Goal: Obtain resource: Obtain resource

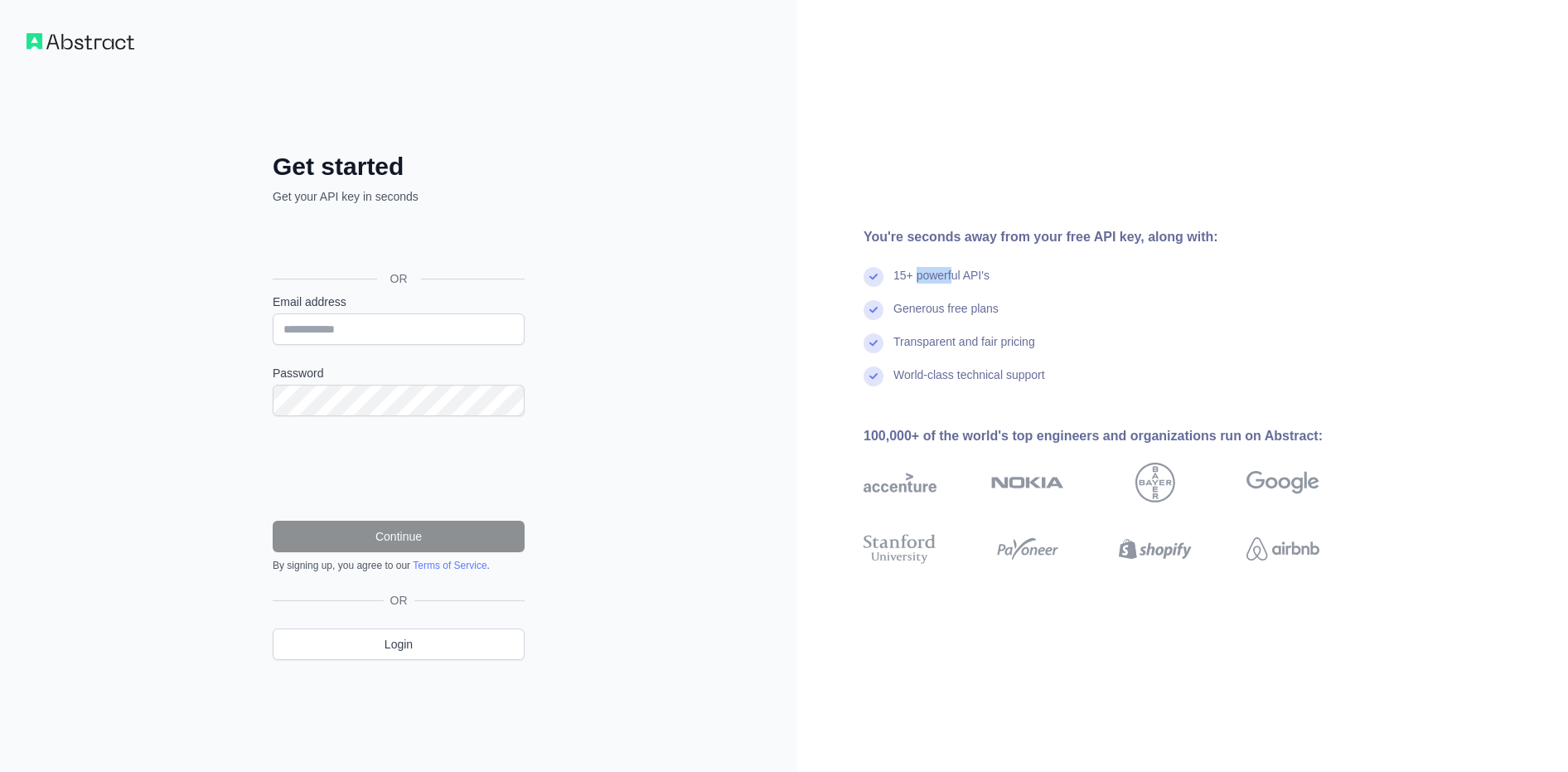
drag, startPoint x: 917, startPoint y: 272, endPoint x: 985, endPoint y: 270, distance: 68.0
click at [963, 272] on div "15+ powerful API's" at bounding box center [941, 283] width 96 height 33
click at [985, 270] on div "15+ powerful API's" at bounding box center [941, 283] width 96 height 33
drag, startPoint x: 922, startPoint y: 312, endPoint x: 1005, endPoint y: 311, distance: 83.0
click at [993, 311] on div "Generous free plans" at bounding box center [945, 316] width 105 height 33
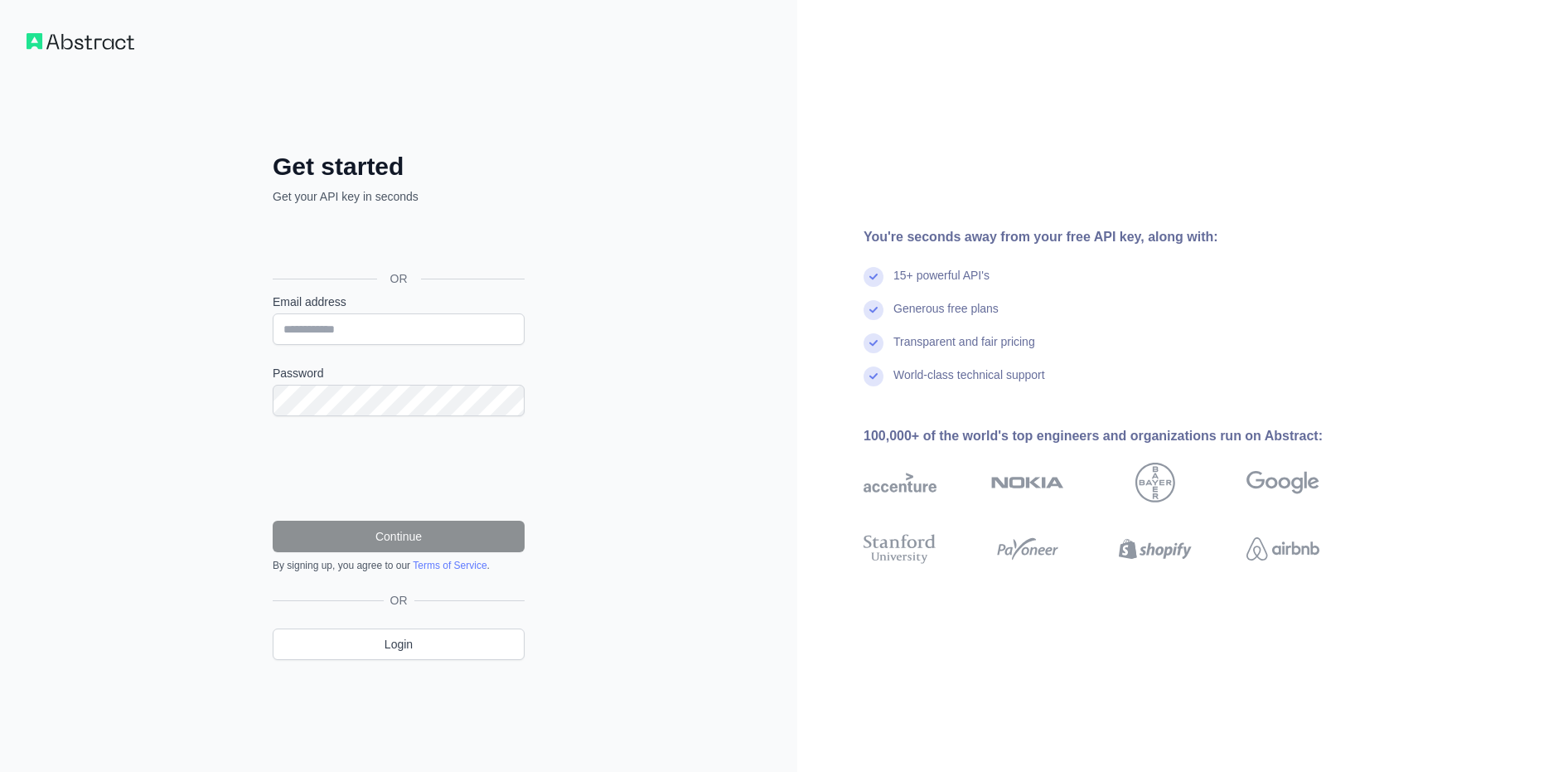
click at [1006, 311] on div "Generous free plans" at bounding box center [1117, 316] width 509 height 33
drag, startPoint x: 988, startPoint y: 248, endPoint x: 1119, endPoint y: 232, distance: 132.0
click at [1097, 234] on div "You're seconds away from your free API key, along with: 15+ powerful API's Gene…" at bounding box center [1098, 386] width 602 height 318
click at [1151, 230] on div "You're seconds away from your free API key, along with:" at bounding box center [1117, 237] width 509 height 20
click at [59, 38] on img at bounding box center [80, 41] width 108 height 16
